Goal: Task Accomplishment & Management: Use online tool/utility

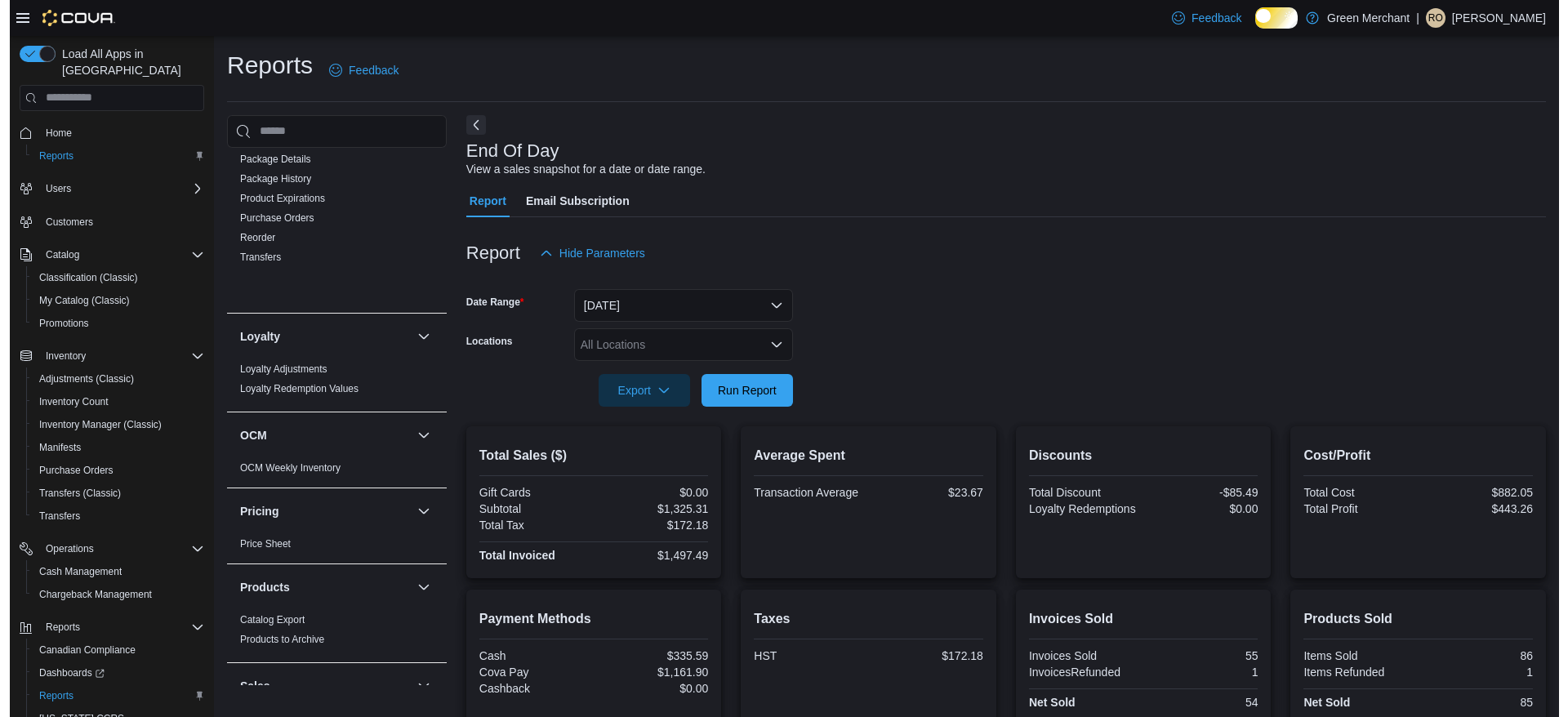
scroll to position [861, 0]
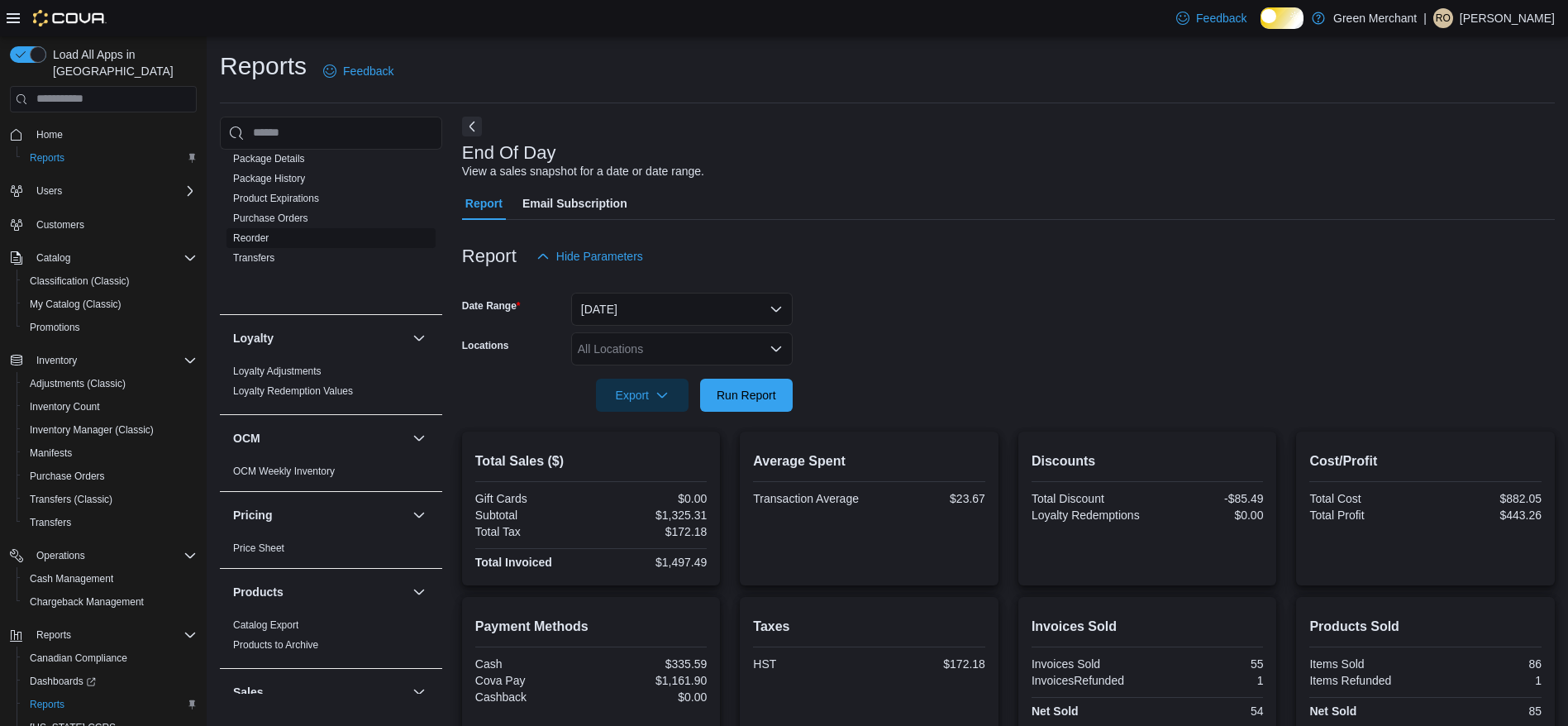
click at [263, 244] on link "Reorder" at bounding box center [251, 238] width 35 height 12
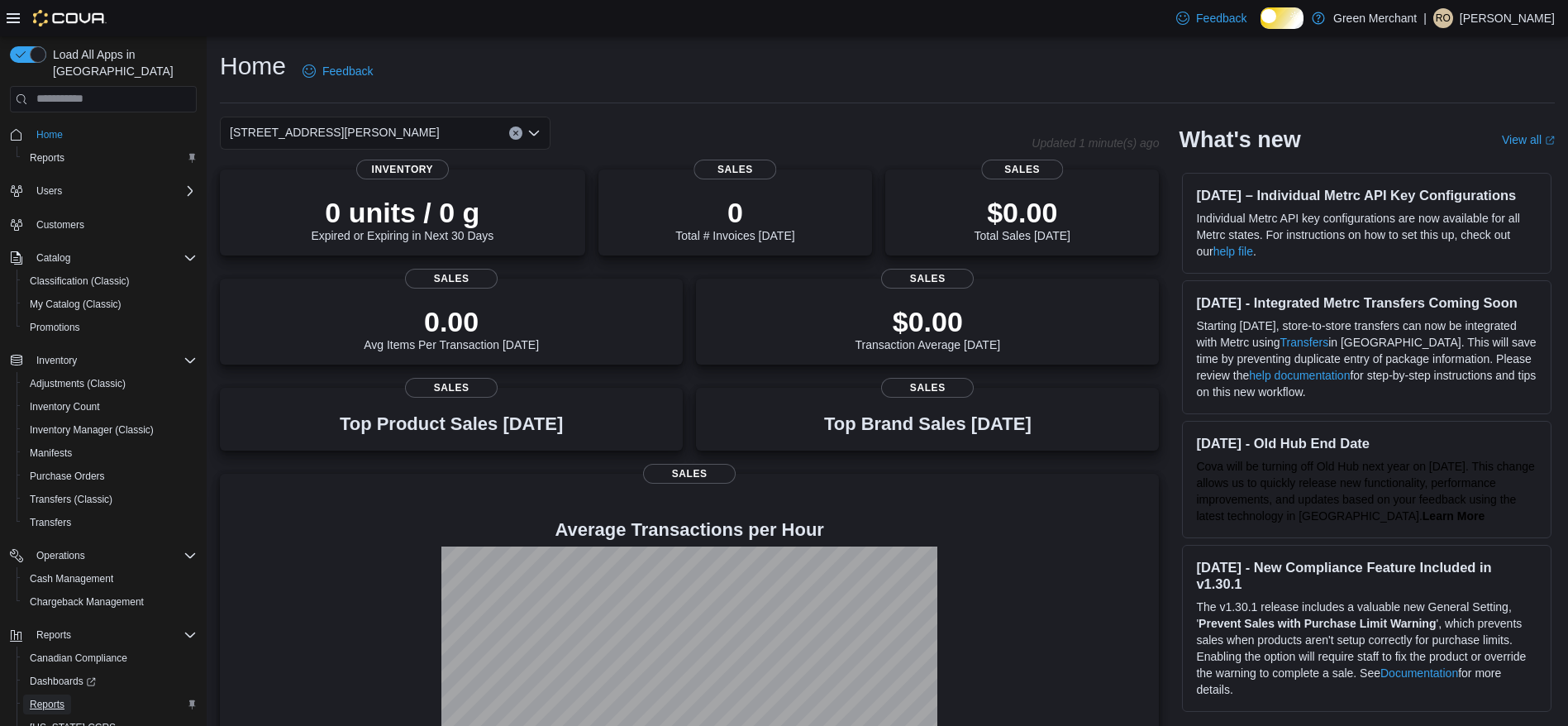
click at [41, 698] on span "Reports" at bounding box center [47, 704] width 35 height 14
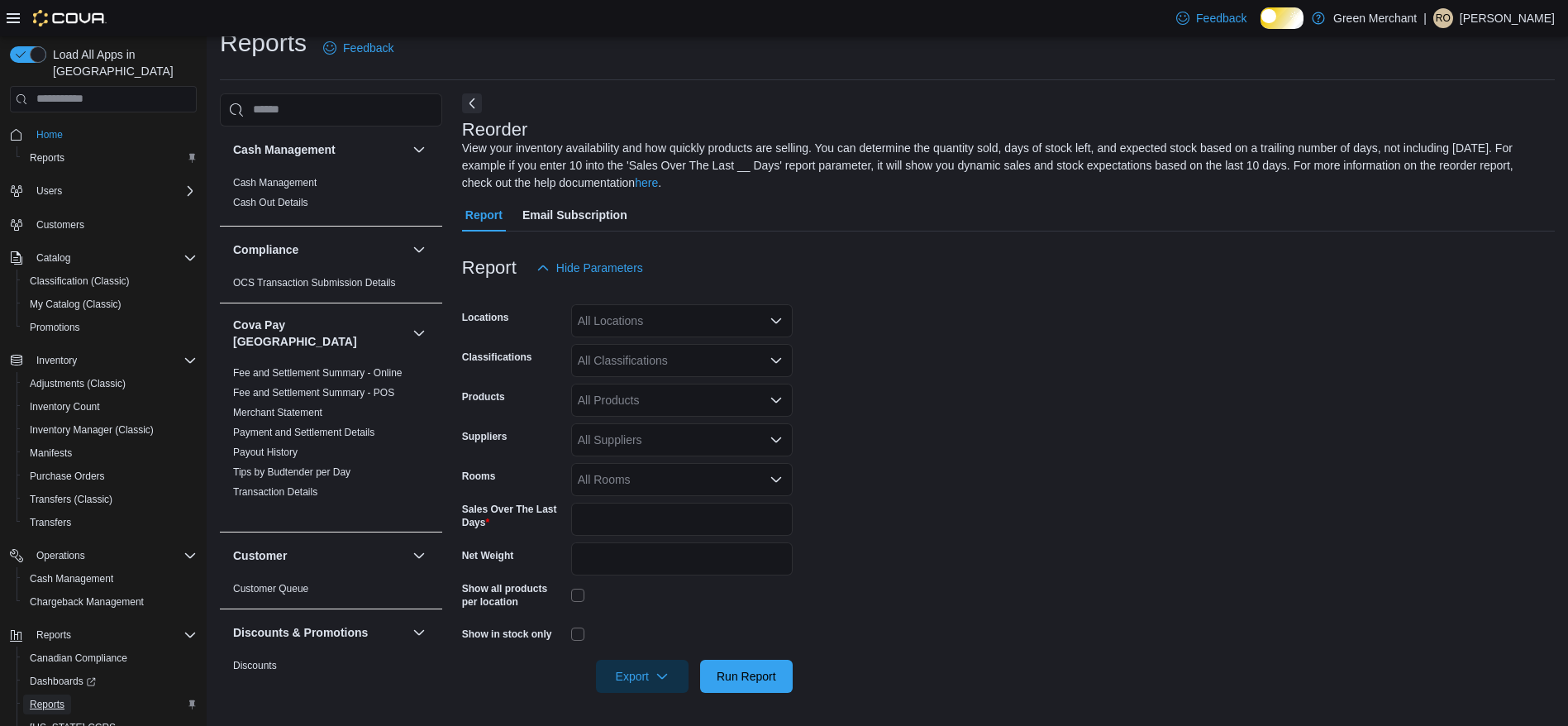
scroll to position [57, 0]
click at [623, 305] on div "All Locations" at bounding box center [682, 321] width 222 height 33
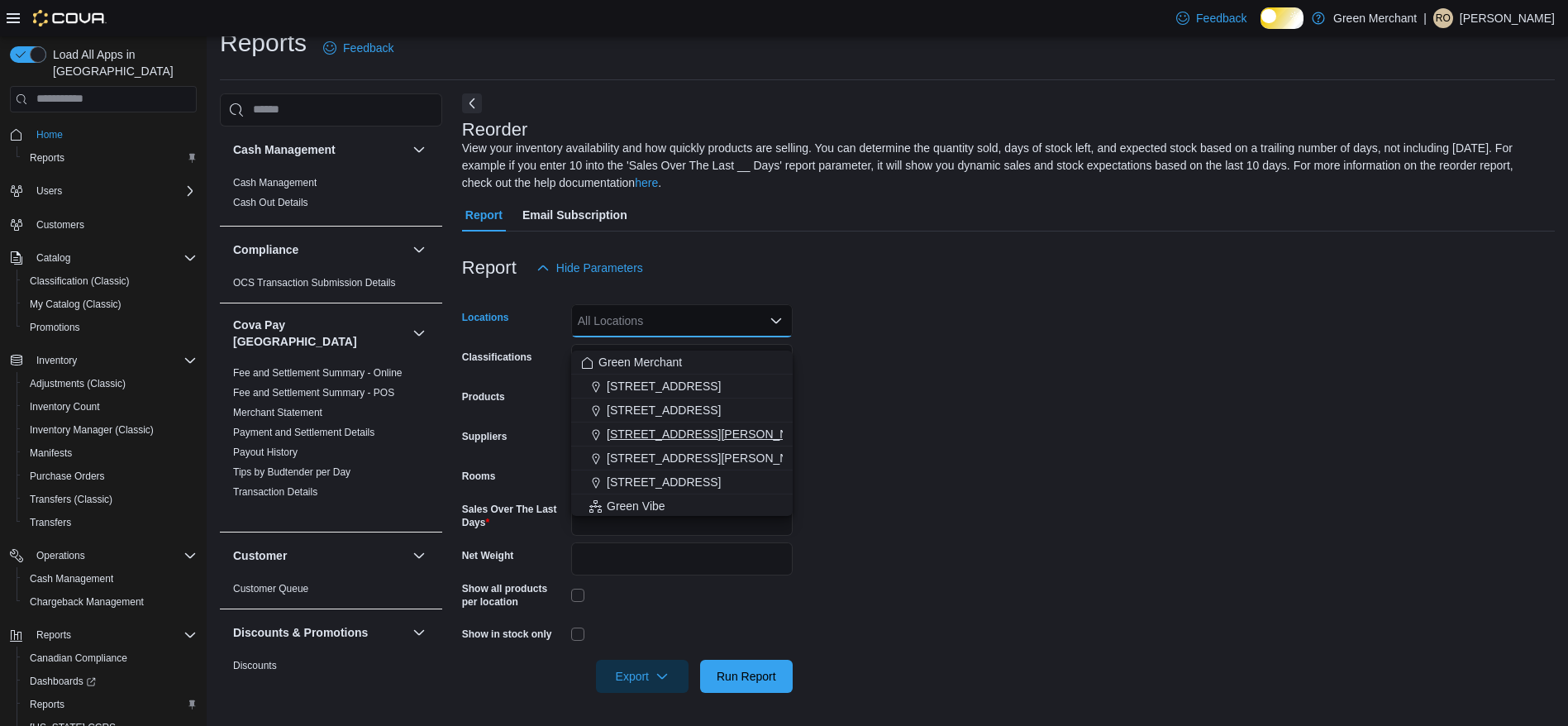
click at [630, 426] on span "294 Danforth Avenue" at bounding box center [711, 434] width 210 height 16
click at [860, 392] on form "Locations 294 Danforth Avenue Combo box. Selected. 294 Danforth Avenue. Press B…" at bounding box center [1008, 489] width 1093 height 409
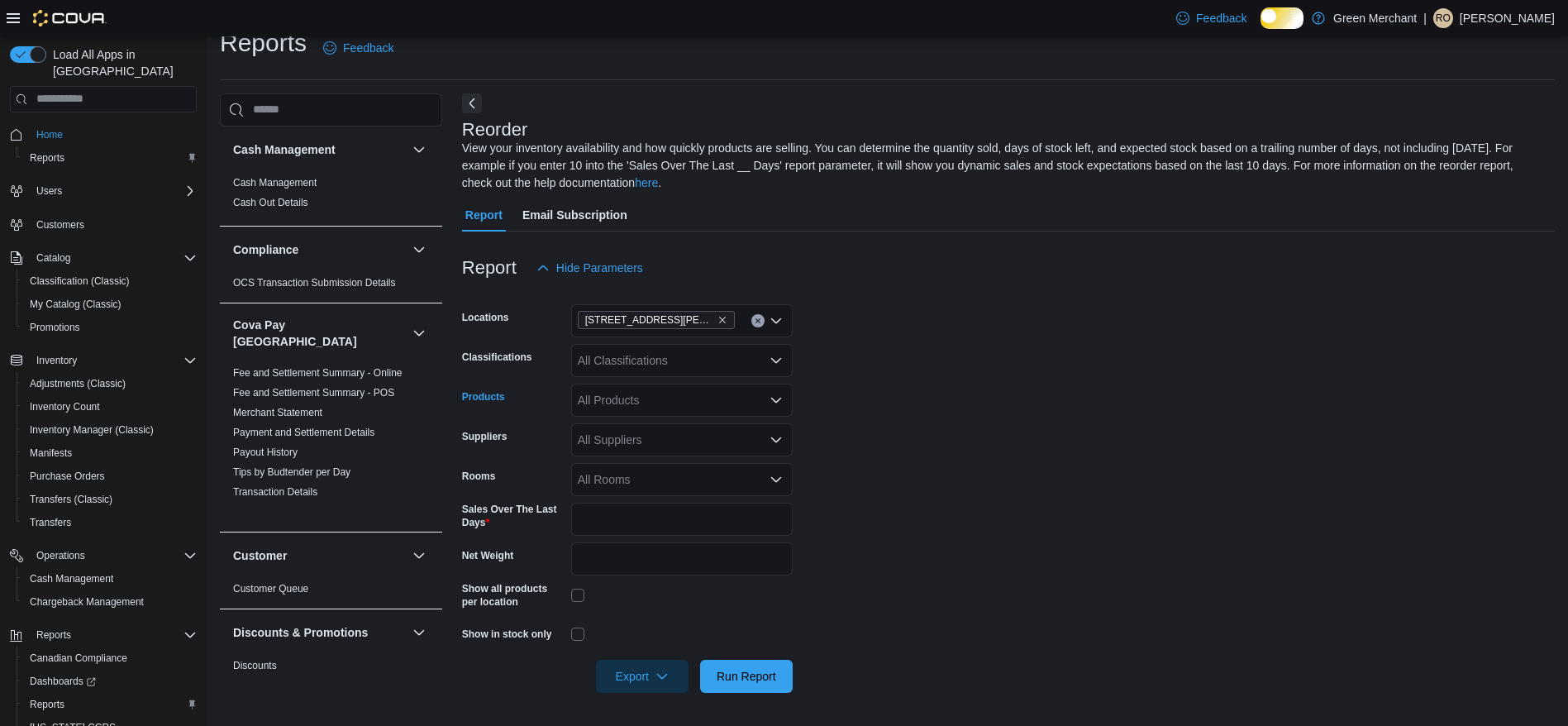
click at [640, 383] on div "All Products" at bounding box center [682, 400] width 222 height 33
click at [624, 344] on div "All Classifications" at bounding box center [682, 361] width 222 height 33
type input "**"
click at [635, 418] on span "Cannabis" at bounding box center [631, 426] width 49 height 16
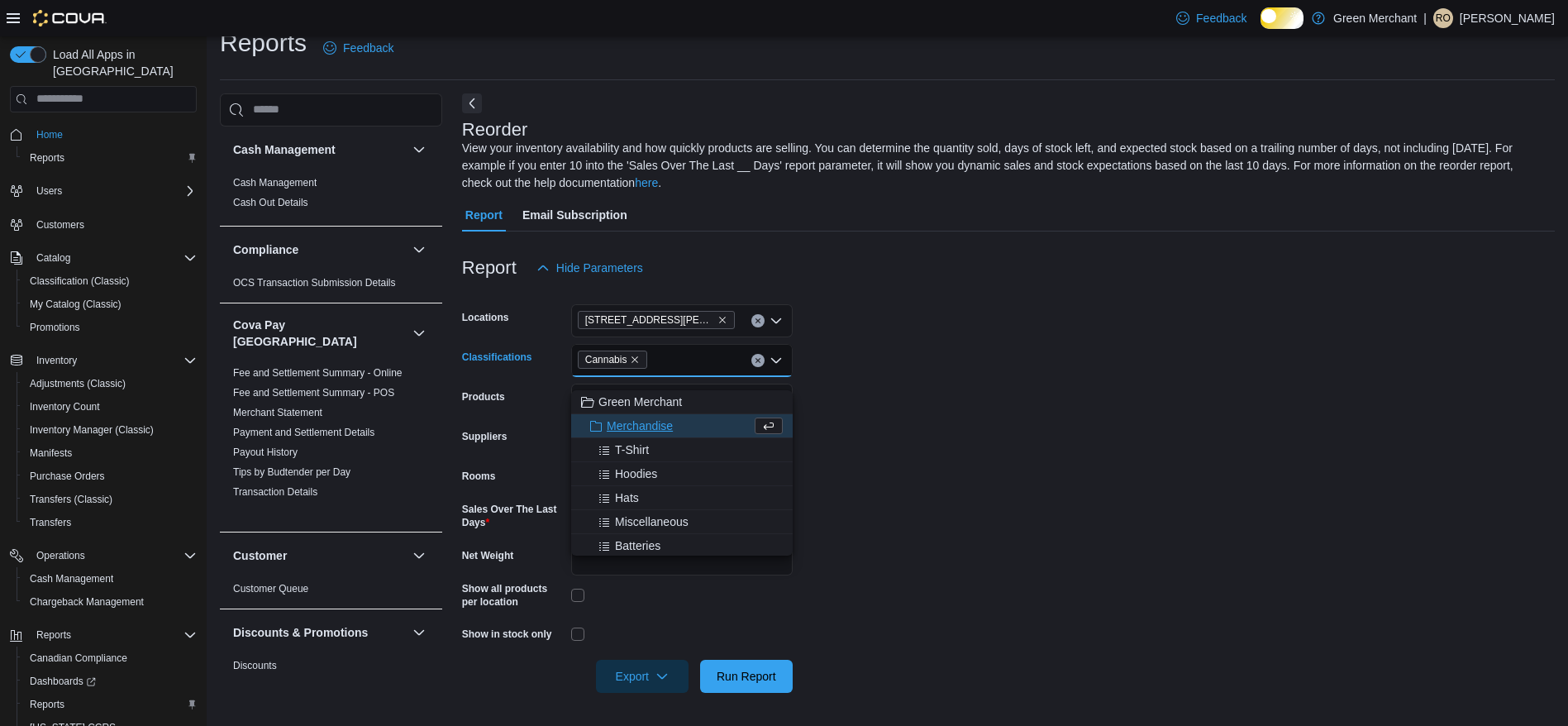
click at [931, 485] on form "Locations 294 Danforth Avenue Classifications Cannabis Combo box. Selected. Can…" at bounding box center [1008, 489] width 1093 height 409
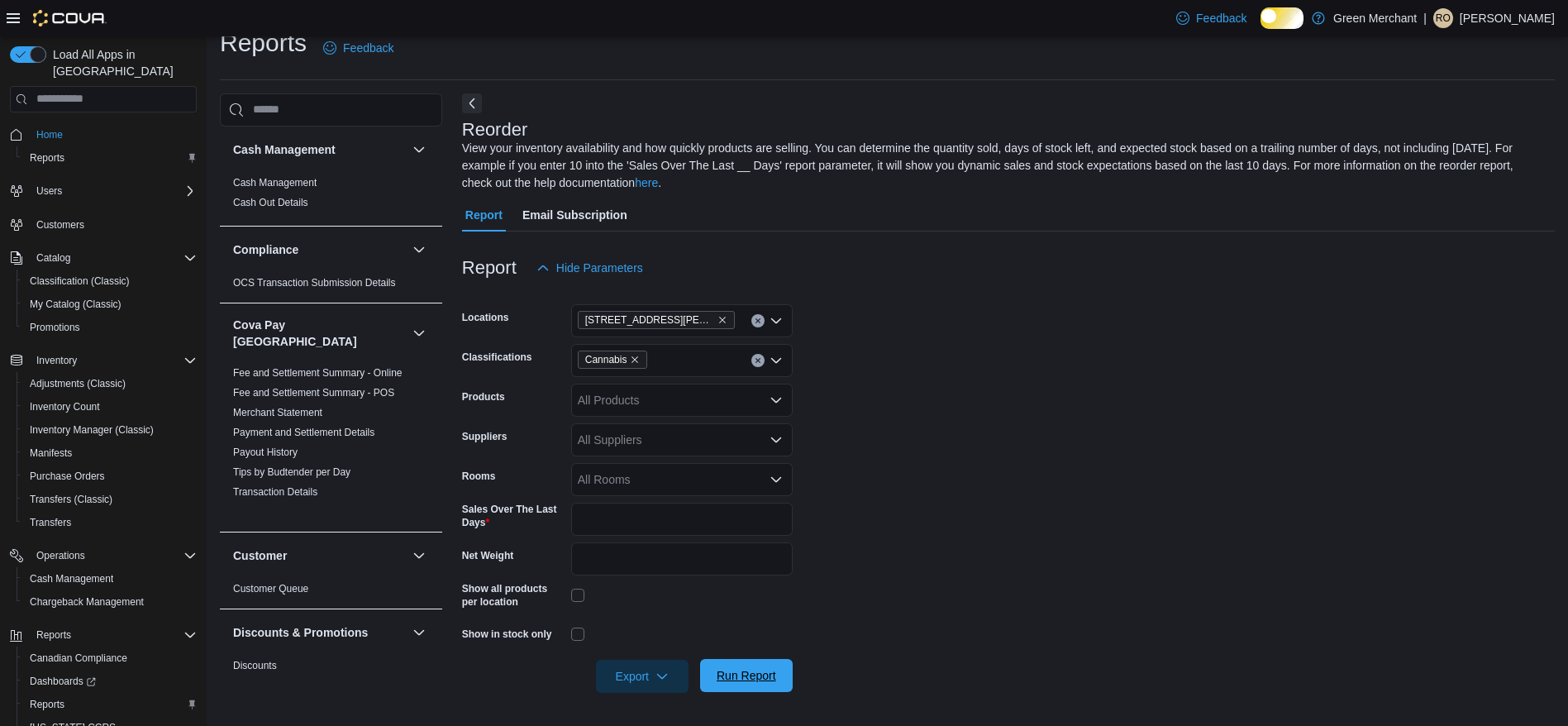
click at [717, 670] on span "Run Report" at bounding box center [747, 675] width 60 height 16
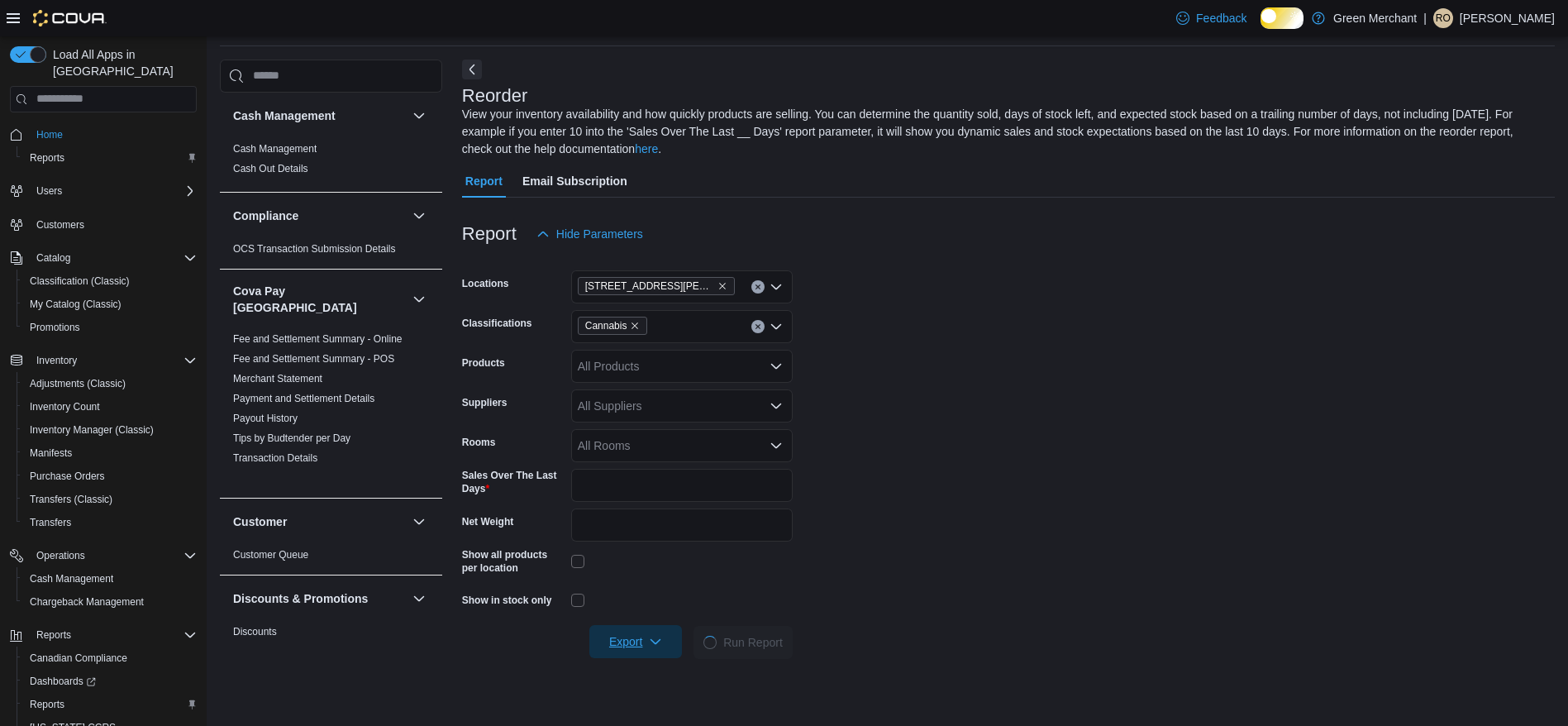
click at [625, 658] on span "Export" at bounding box center [636, 641] width 73 height 33
click at [621, 568] on span "Export to Excel" at bounding box center [613, 564] width 74 height 14
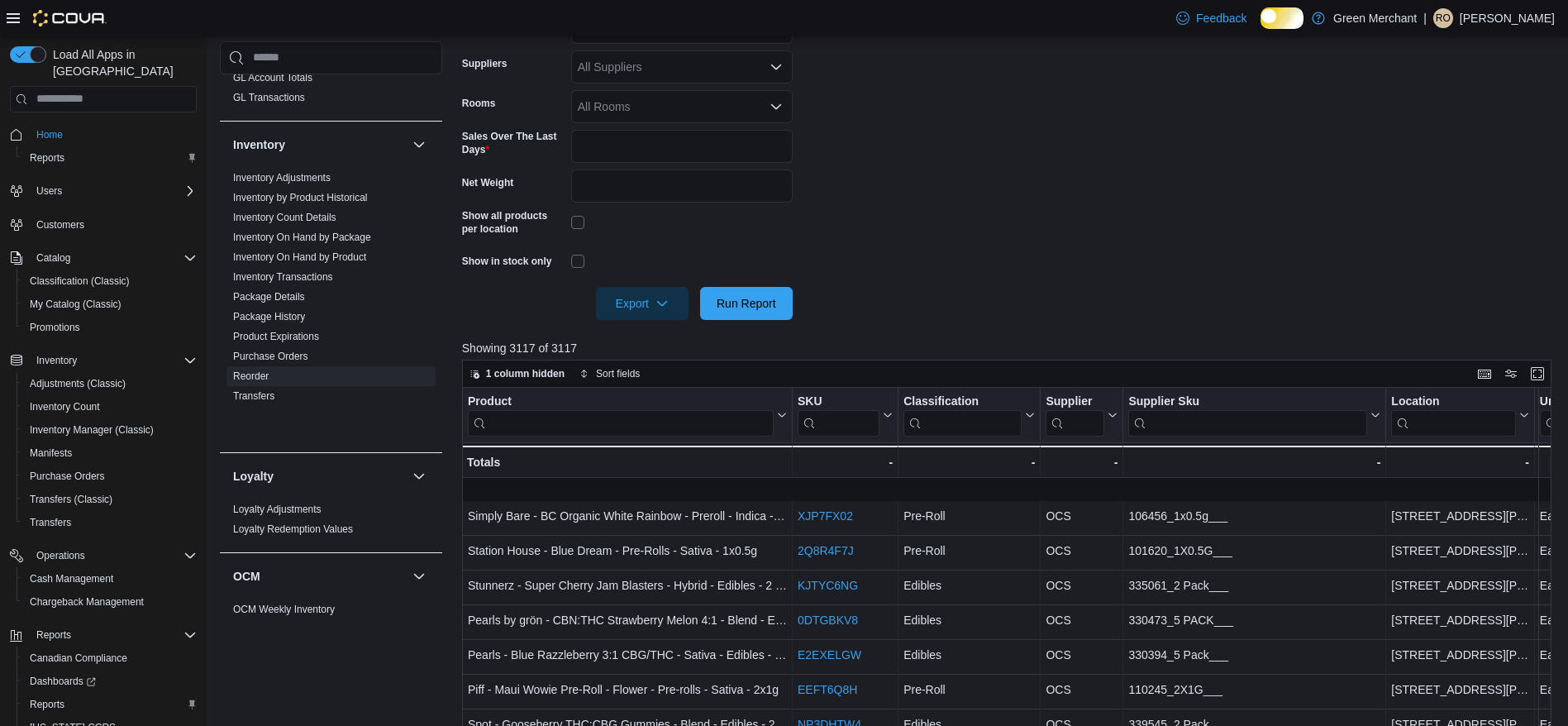
scroll to position [671, 0]
click at [372, 231] on link "Inventory On Hand by Package" at bounding box center [303, 224] width 138 height 12
click at [374, 155] on div "Inventory" at bounding box center [331, 132] width 223 height 46
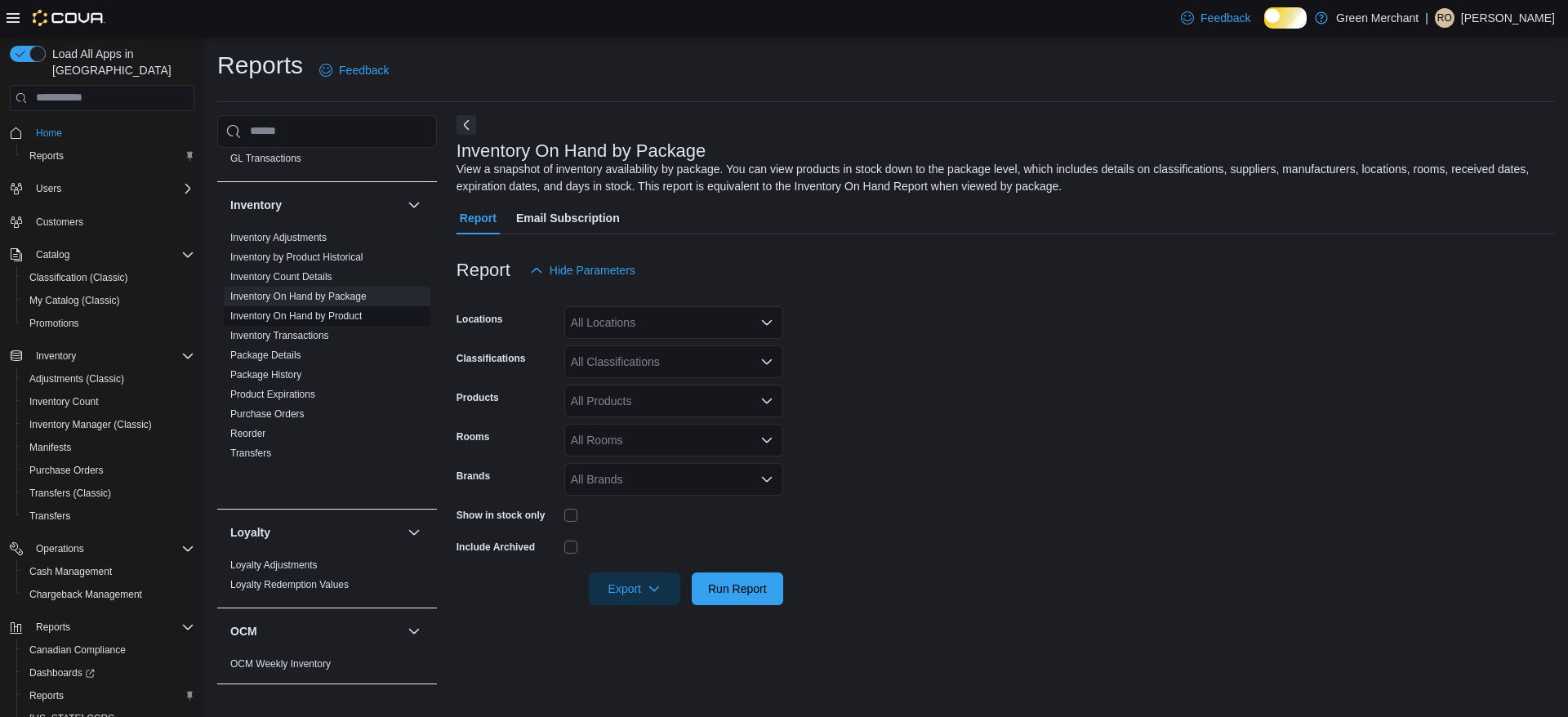
click at [362, 322] on link "Inventory On Hand by Product" at bounding box center [296, 316] width 132 height 12
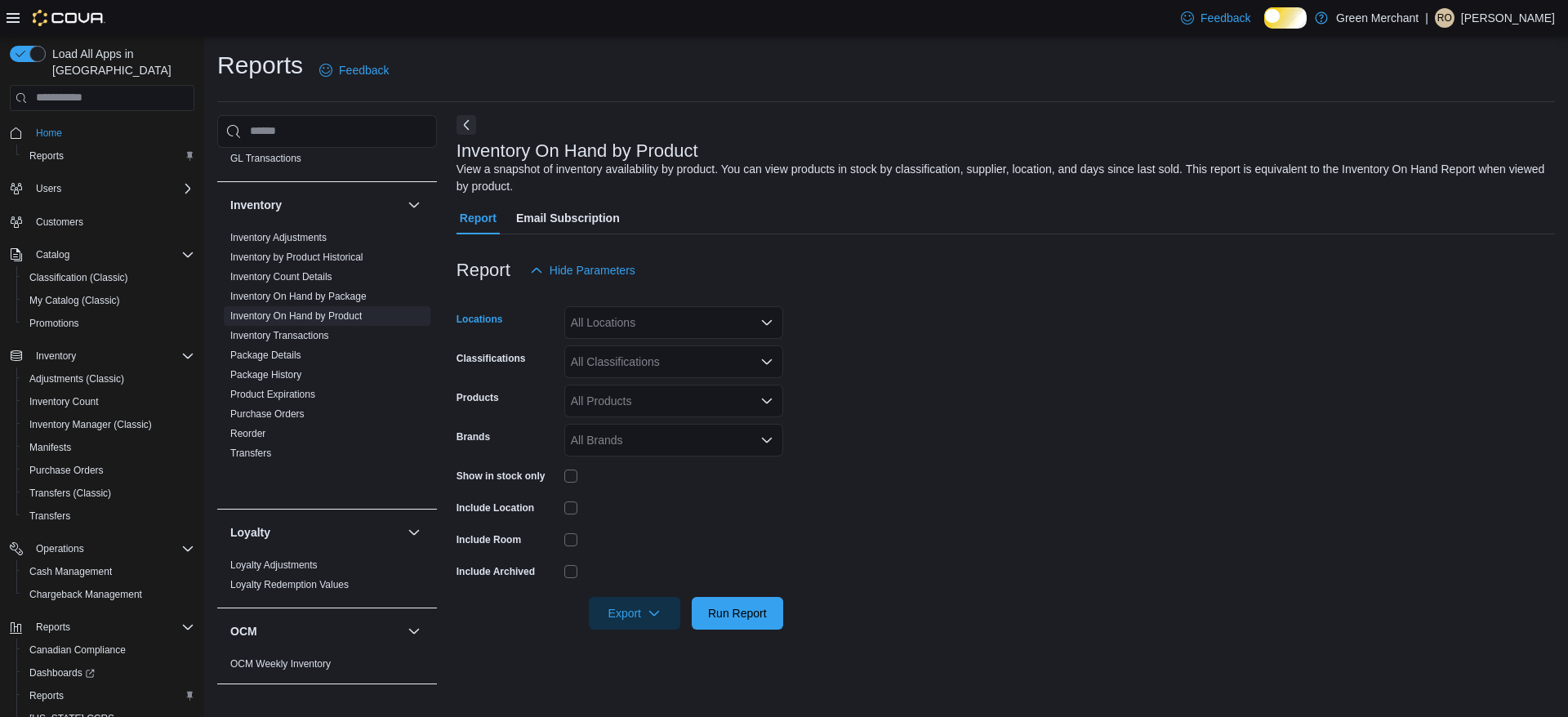
click at [739, 331] on div "All Locations" at bounding box center [674, 322] width 219 height 32
type input "***"
click at [695, 357] on span "294 Danforth Avenue" at bounding box center [703, 363] width 207 height 16
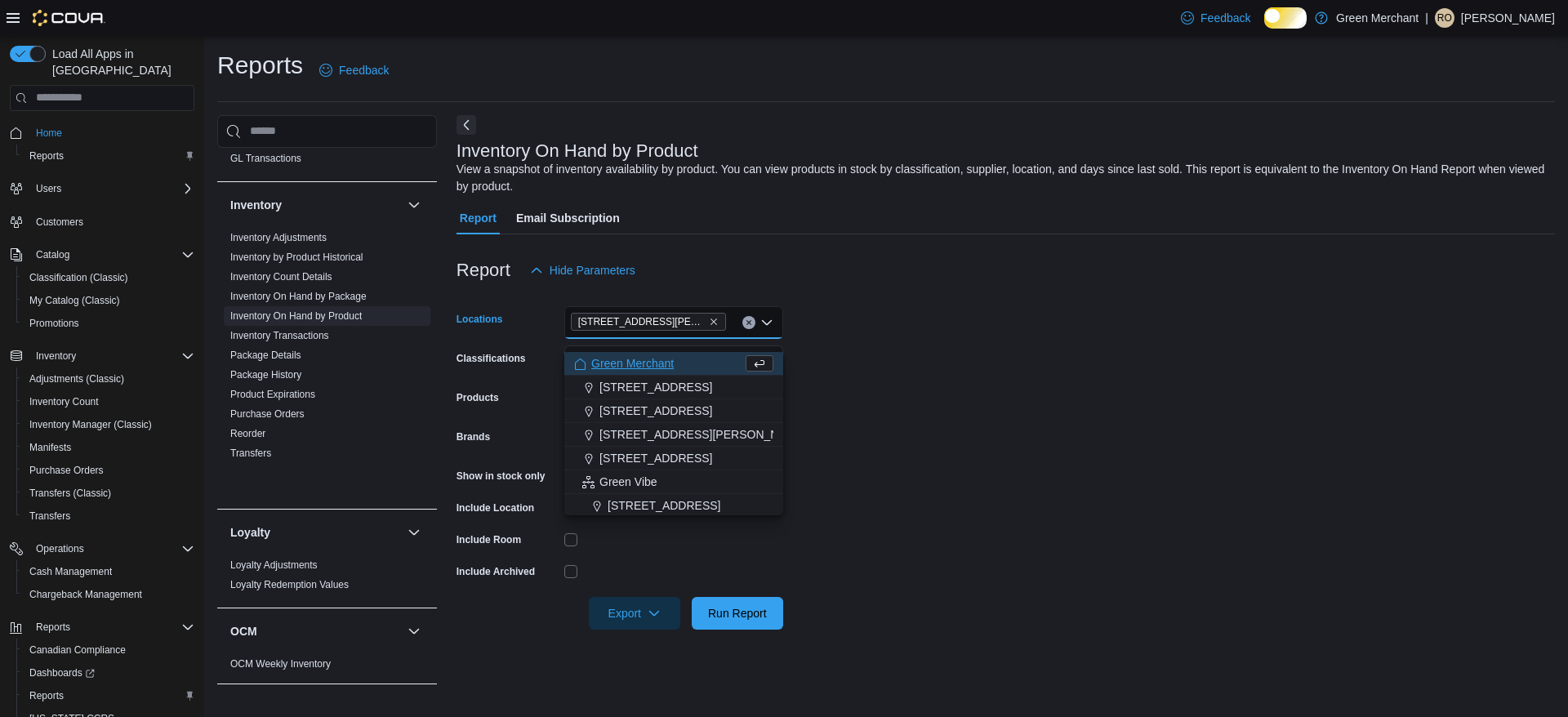
click at [965, 503] on form "Locations 294 Danforth Avenue Combo box. Selected. 294 Danforth Avenue. Press B…" at bounding box center [1006, 458] width 1099 height 343
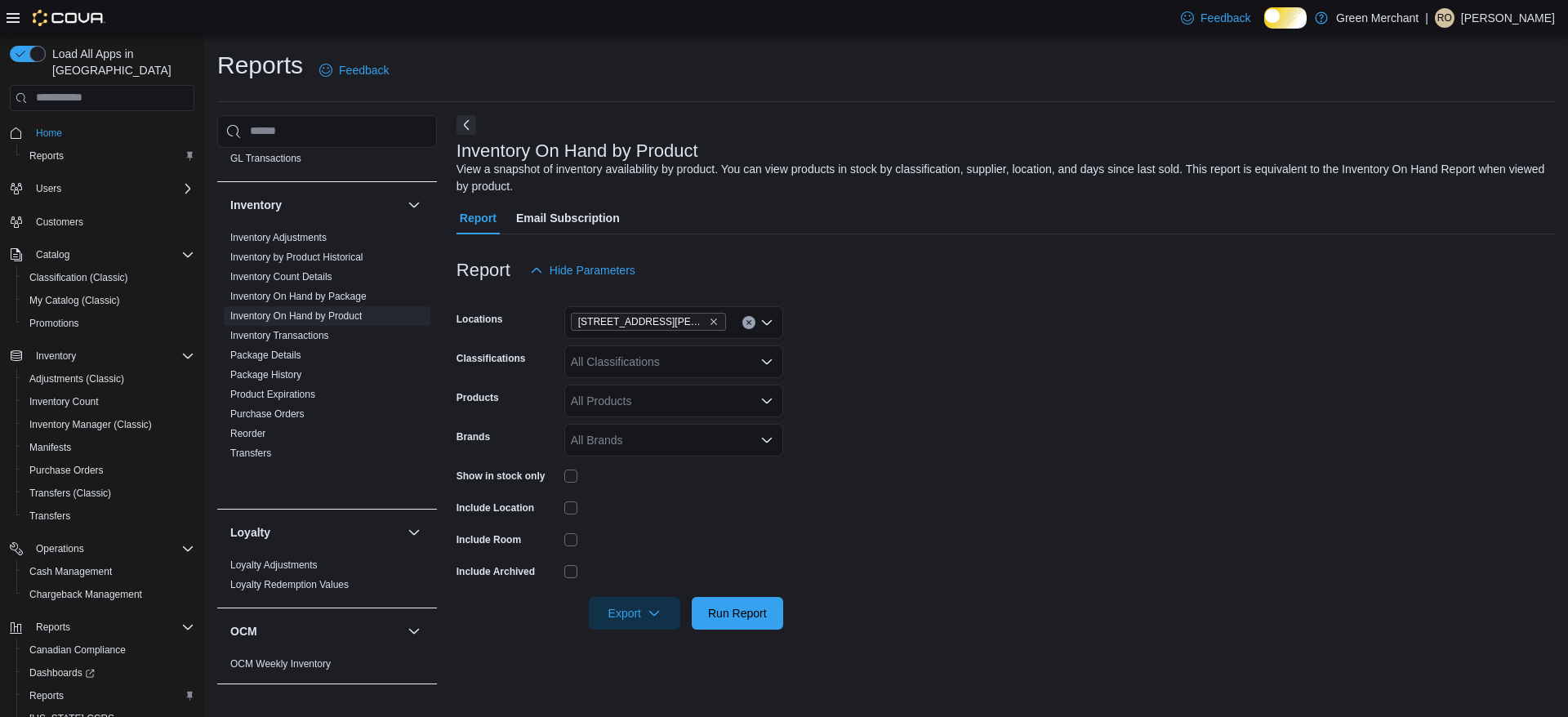
click at [685, 378] on div "All Classifications" at bounding box center [674, 362] width 219 height 32
type input "***"
click at [675, 402] on div "Cannabis" at bounding box center [674, 403] width 199 height 16
click at [956, 408] on form "Locations 294 Danforth Avenue Classifications Cannabis Products All Products Br…" at bounding box center [1006, 458] width 1099 height 343
click at [749, 621] on span "Run Report" at bounding box center [738, 612] width 59 height 16
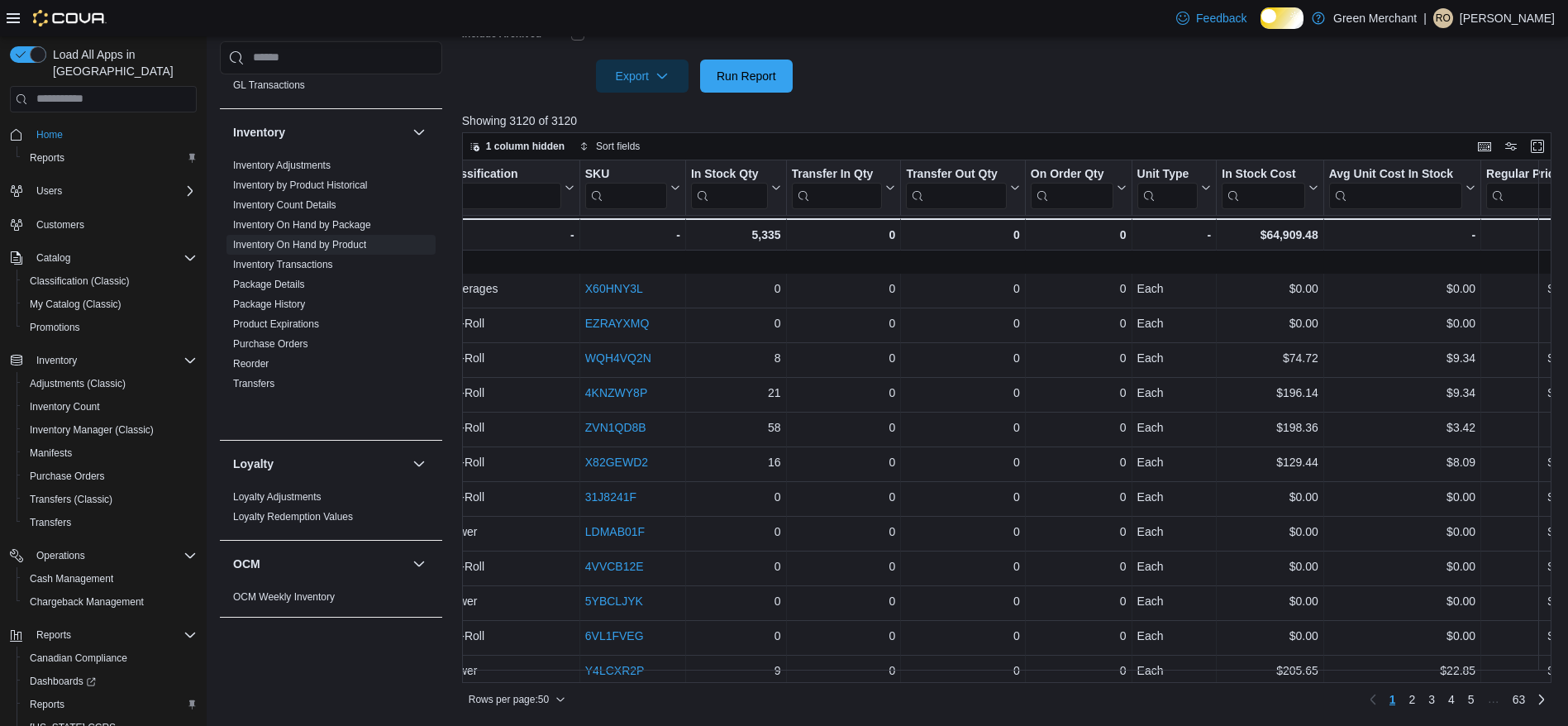
scroll to position [0, 685]
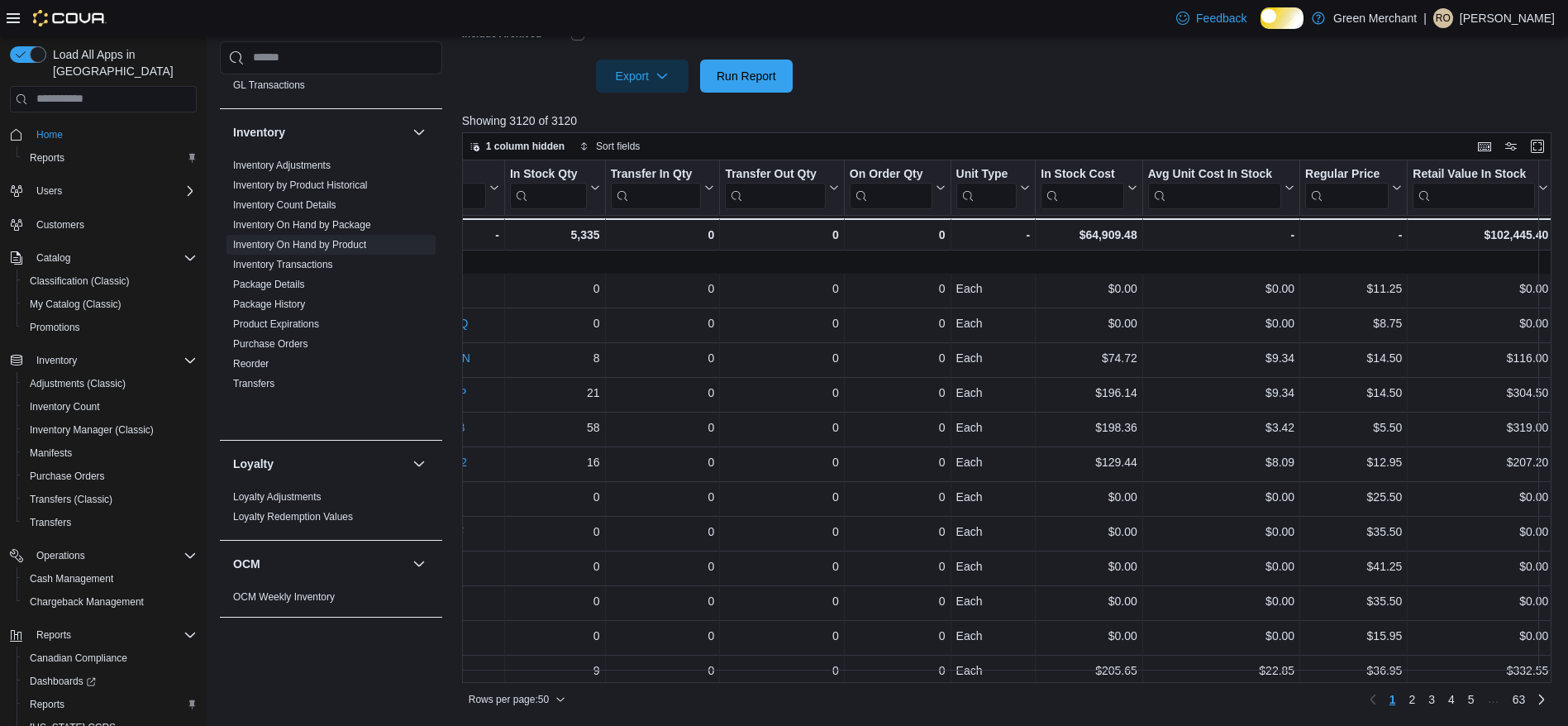
click at [964, 105] on div at bounding box center [1013, 103] width 1101 height 20
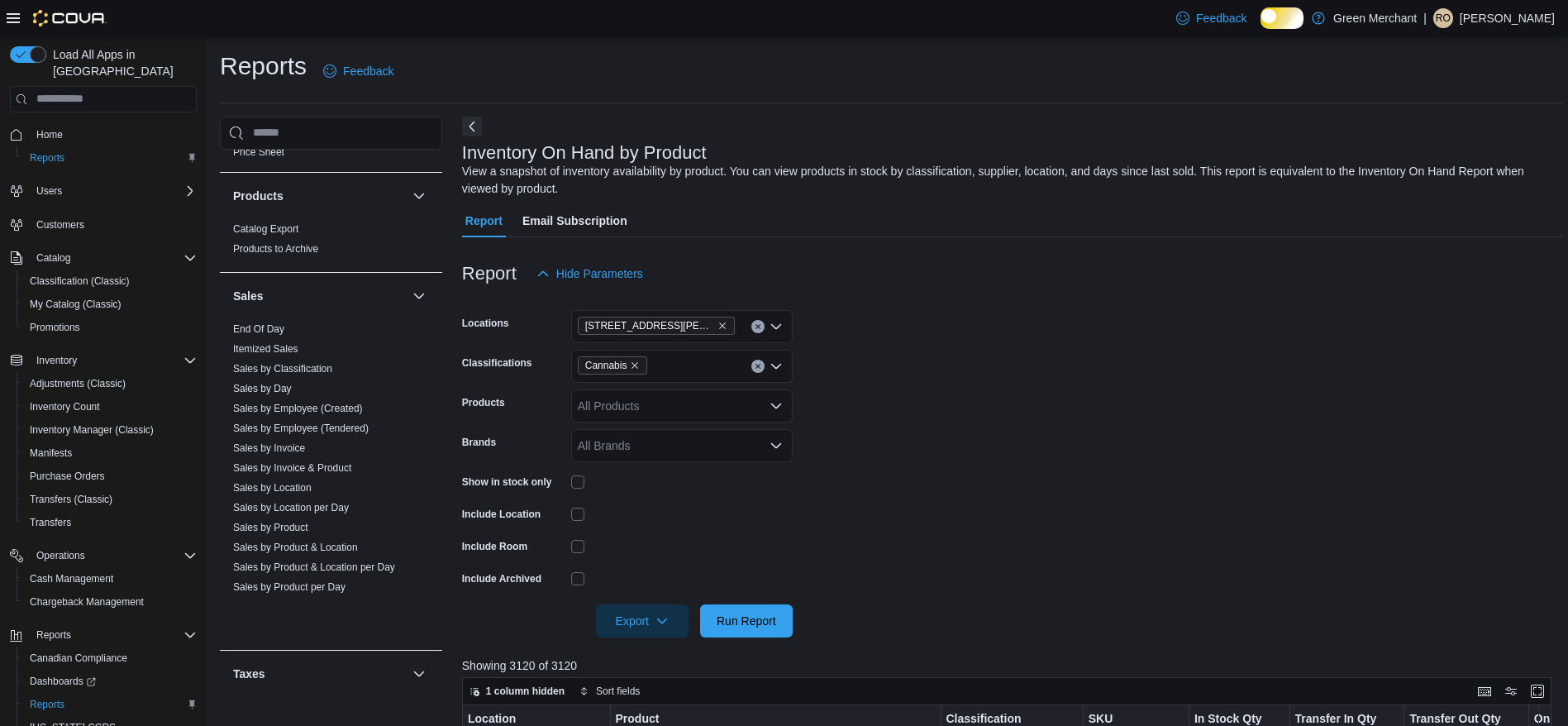
scroll to position [1256, 0]
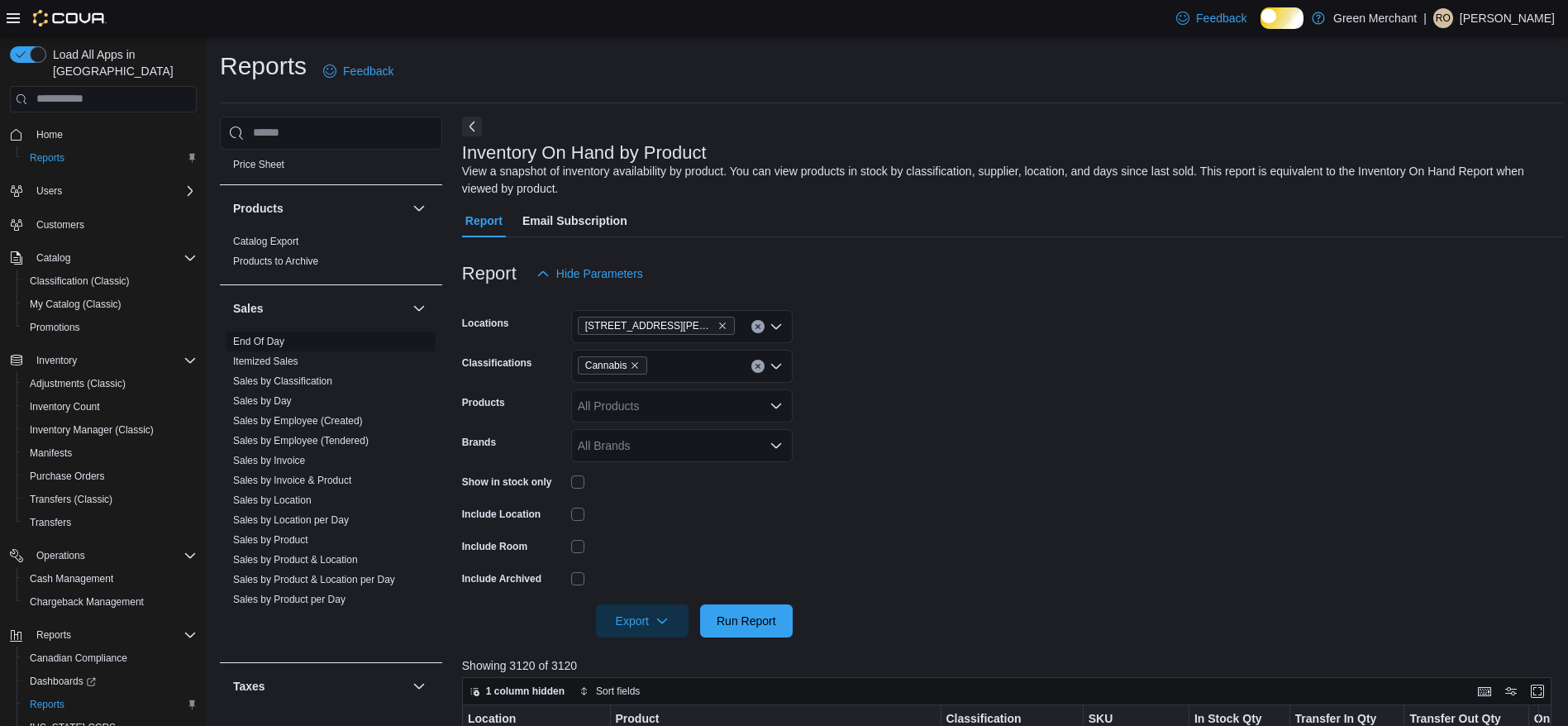
click at [276, 347] on link "End Of Day" at bounding box center [259, 342] width 51 height 12
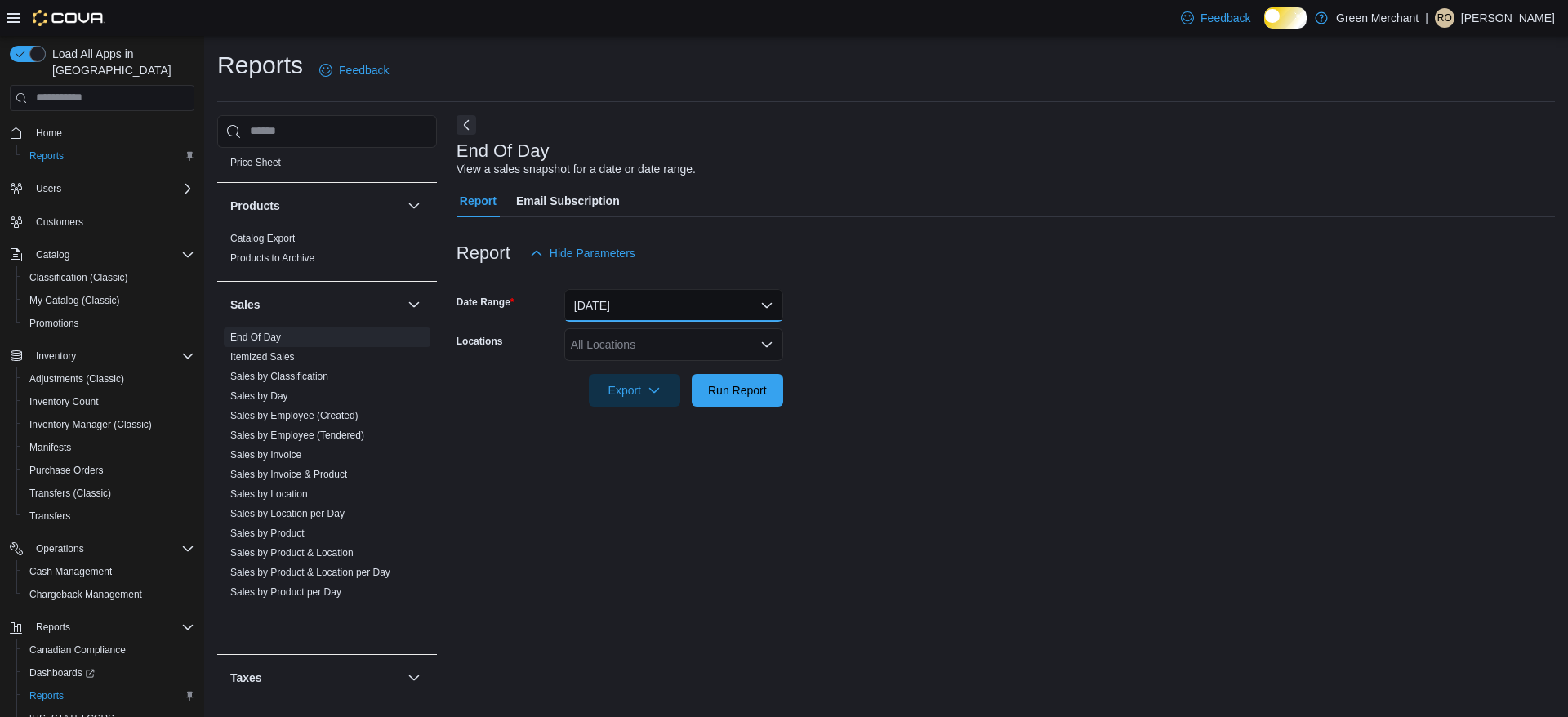
click at [681, 304] on button "Today" at bounding box center [674, 305] width 219 height 32
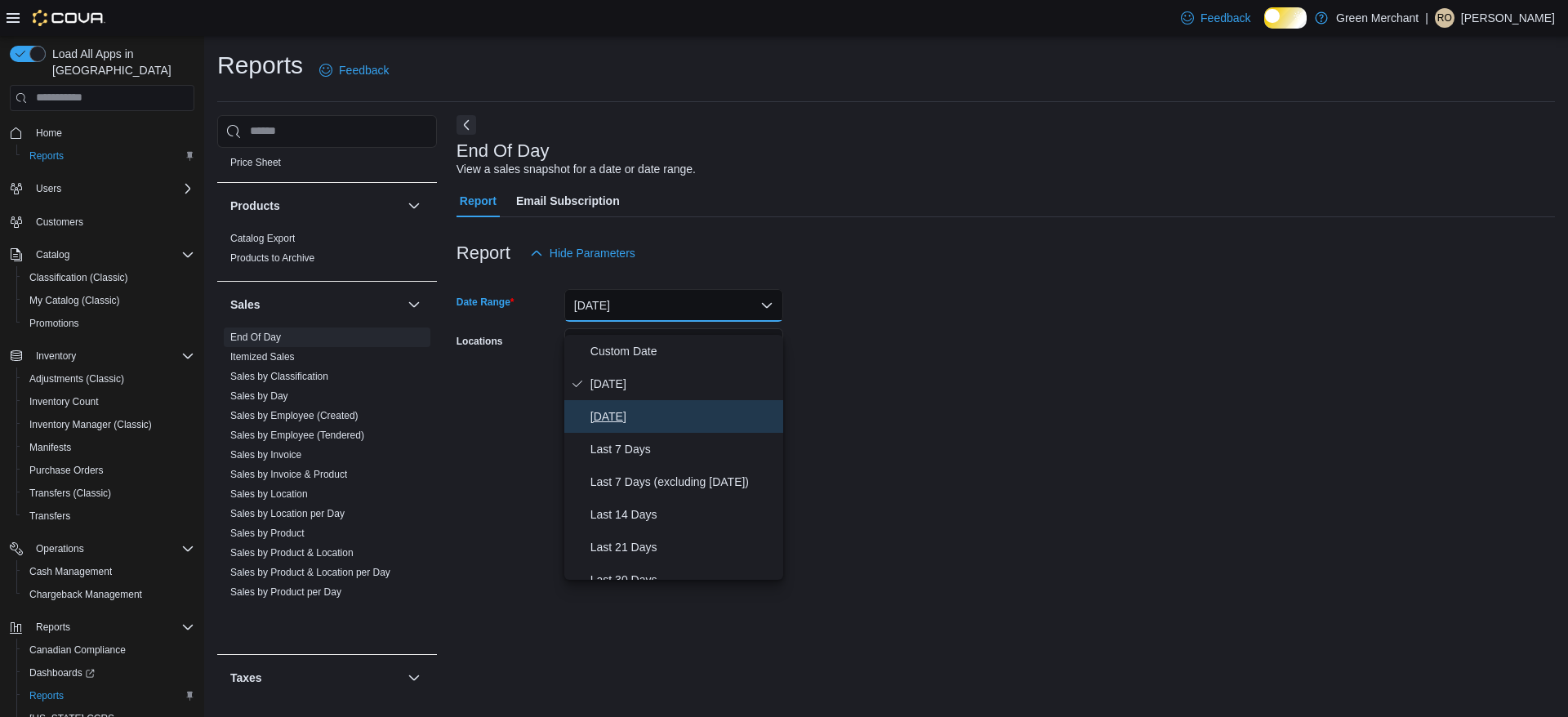
click at [653, 418] on span "Yesterday" at bounding box center [684, 416] width 187 height 20
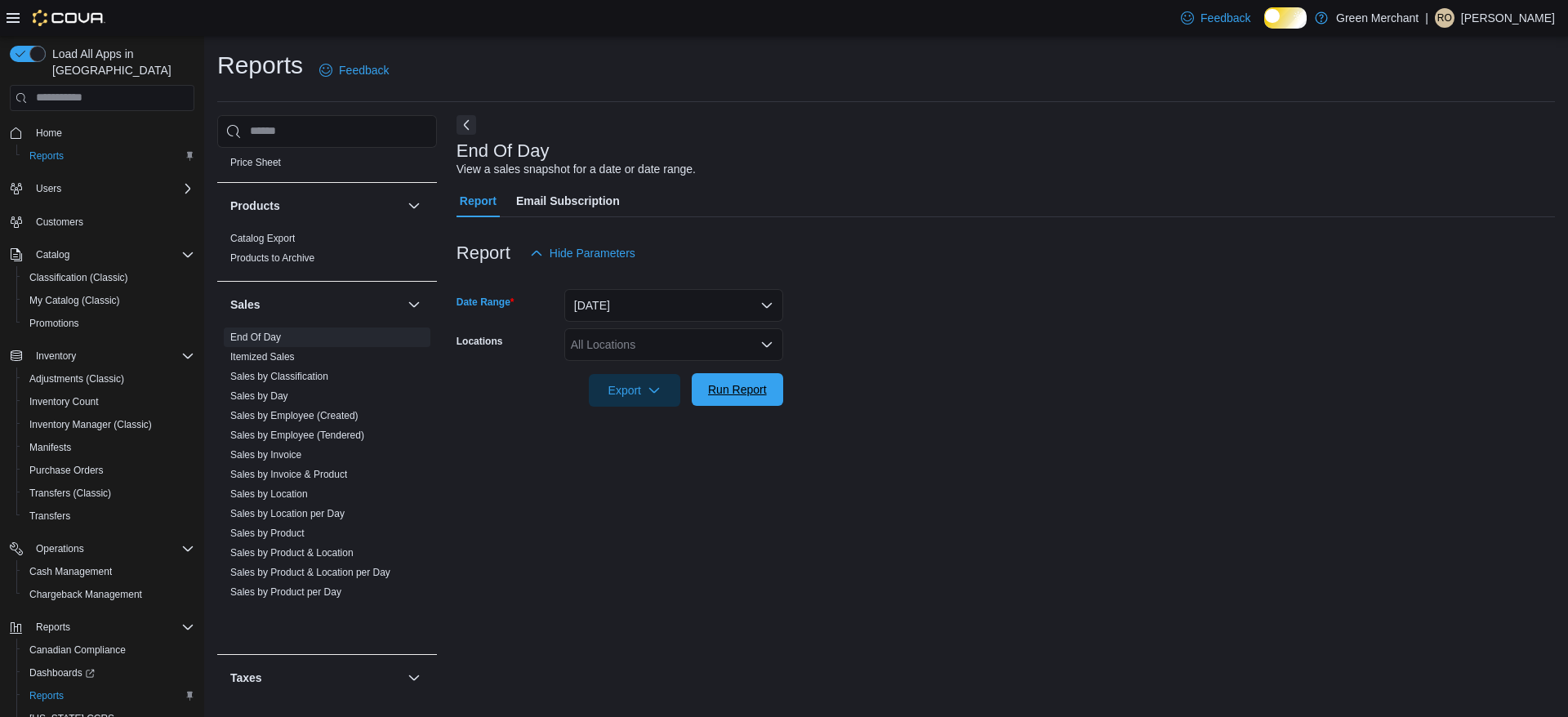
click at [733, 398] on span "Run Report" at bounding box center [738, 389] width 59 height 16
